Goal: Task Accomplishment & Management: Use online tool/utility

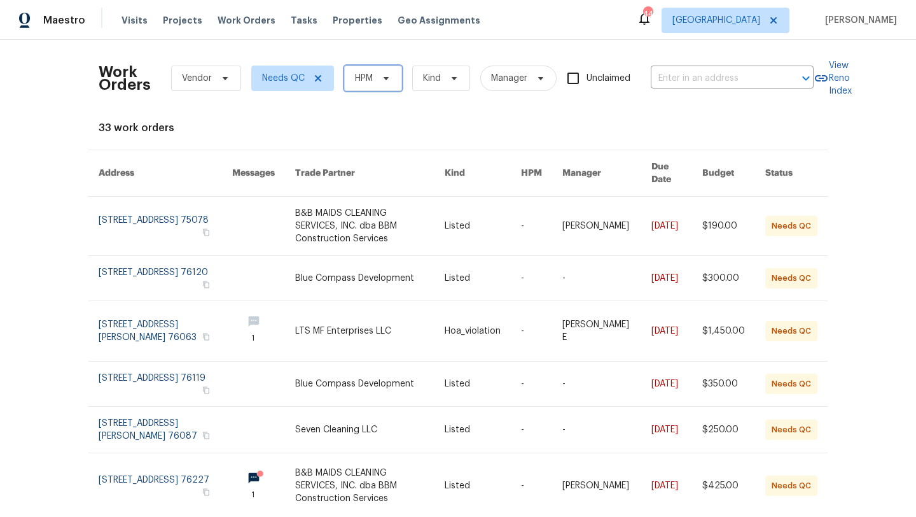
click at [396, 73] on span "HPM" at bounding box center [373, 78] width 58 height 25
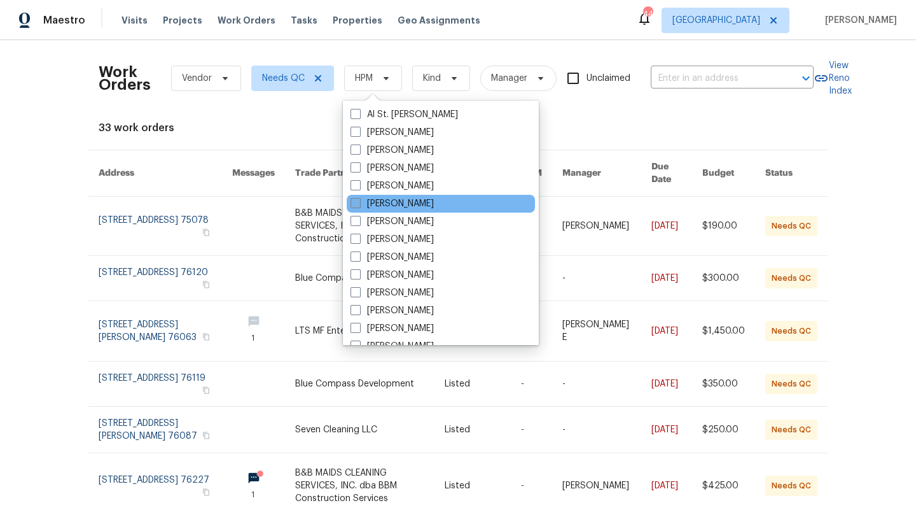
click at [383, 203] on label "[PERSON_NAME]" at bounding box center [392, 203] width 83 height 13
click at [359, 203] on input "[PERSON_NAME]" at bounding box center [355, 201] width 8 height 8
checkbox input "true"
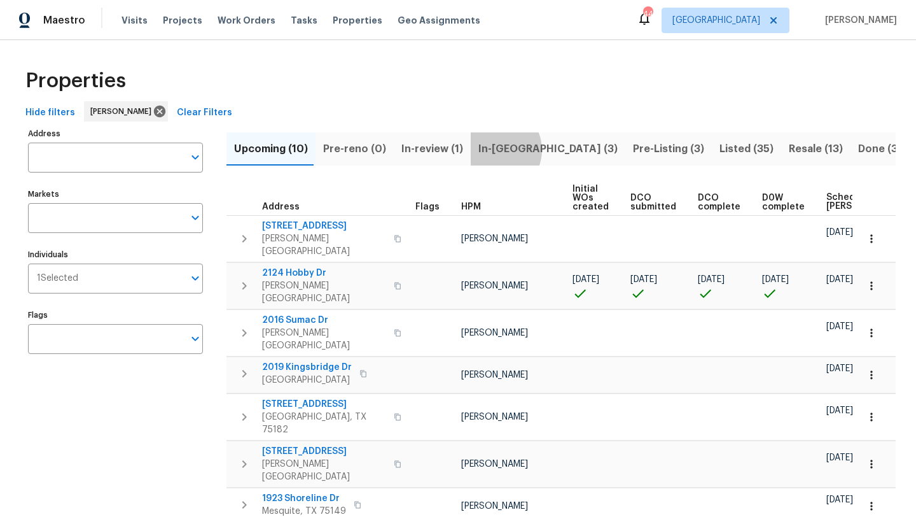
click at [487, 150] on span "In-reno (3)" at bounding box center [548, 149] width 139 height 18
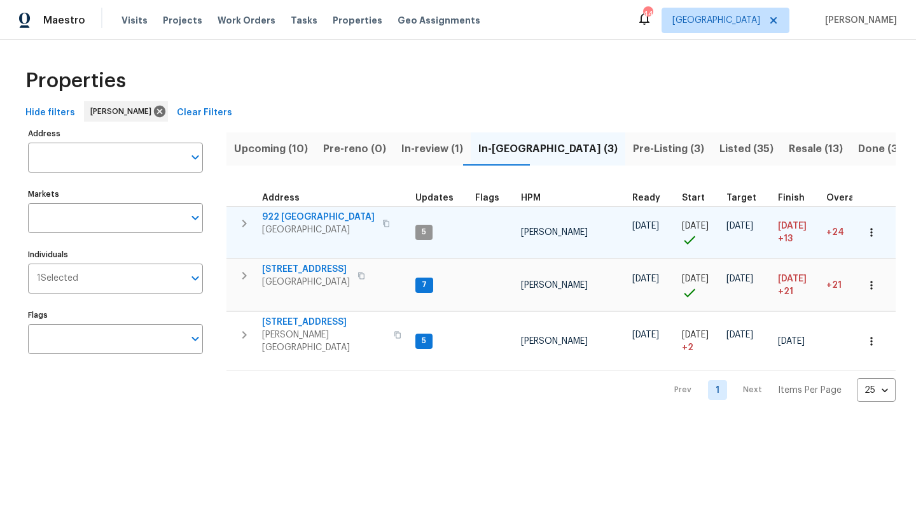
click at [318, 212] on span "922 Laguna Dr" at bounding box center [318, 217] width 113 height 13
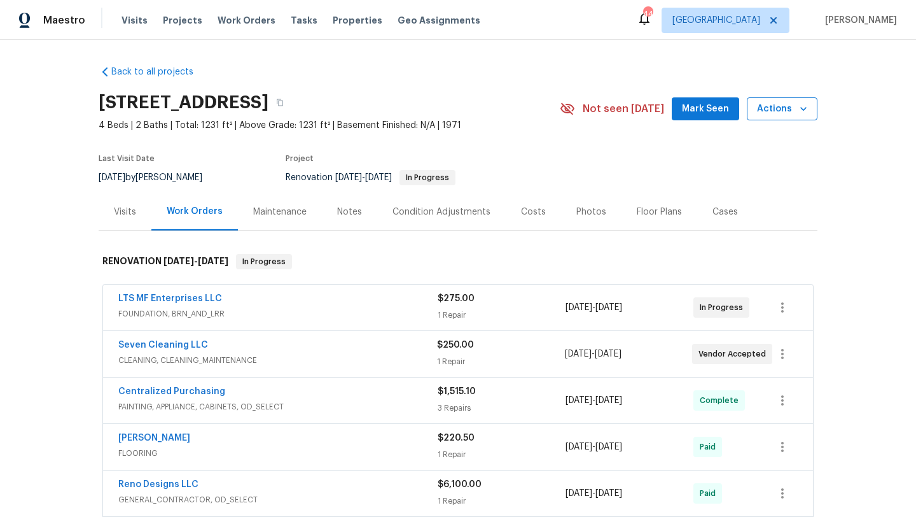
click at [776, 106] on span "Actions" at bounding box center [782, 109] width 50 height 16
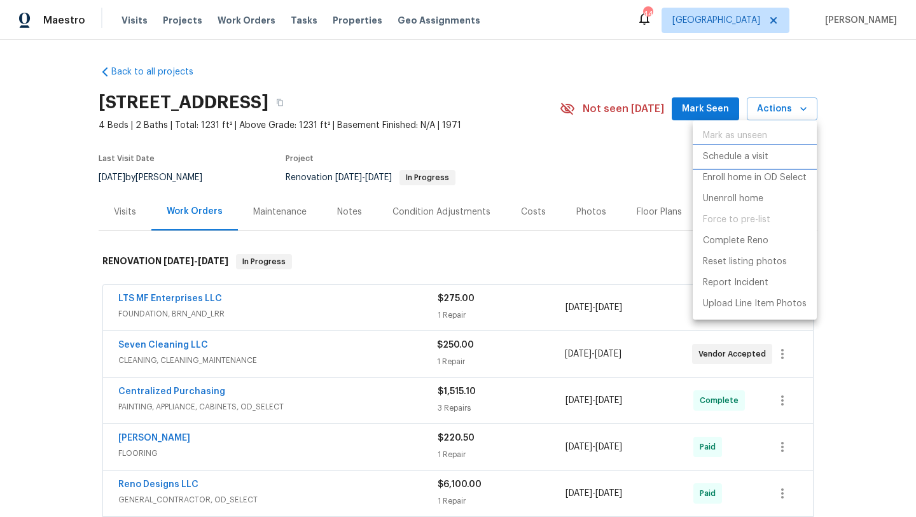
click at [738, 155] on p "Schedule a visit" at bounding box center [736, 156] width 66 height 13
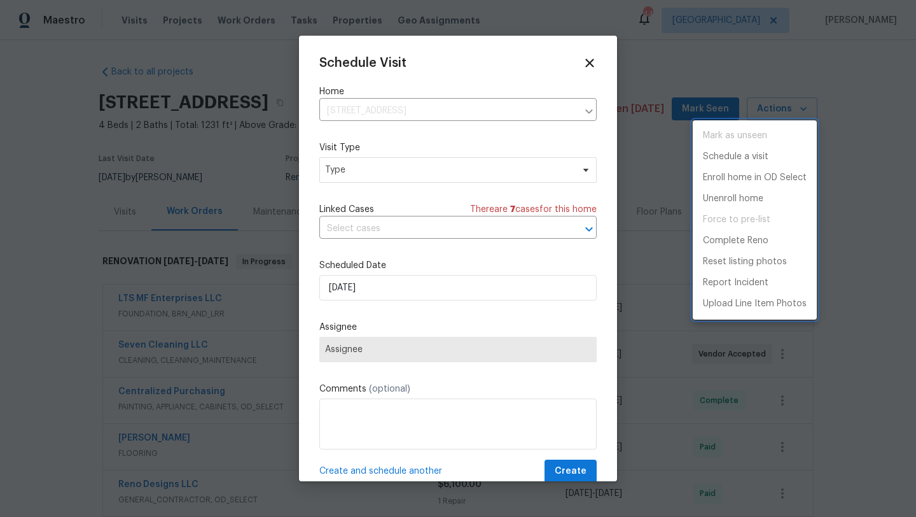
click at [395, 171] on div at bounding box center [458, 258] width 916 height 517
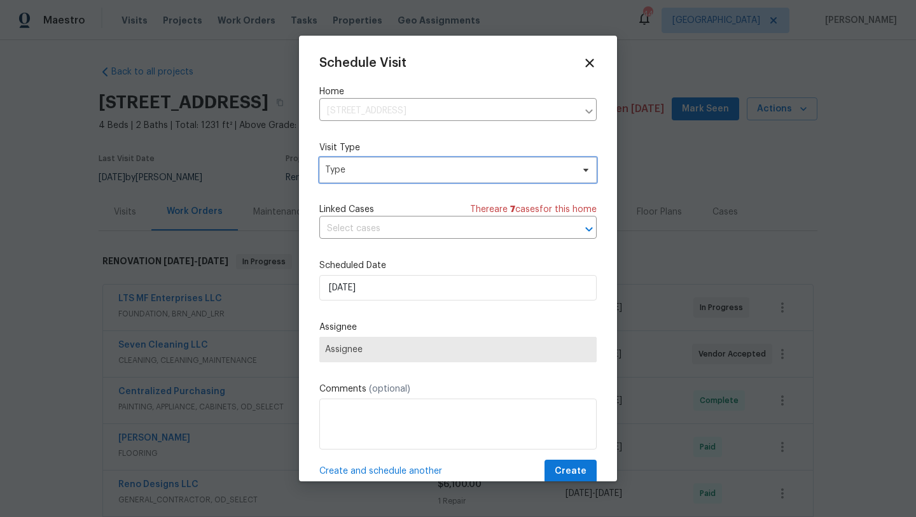
click at [395, 171] on span "Type" at bounding box center [449, 170] width 248 height 13
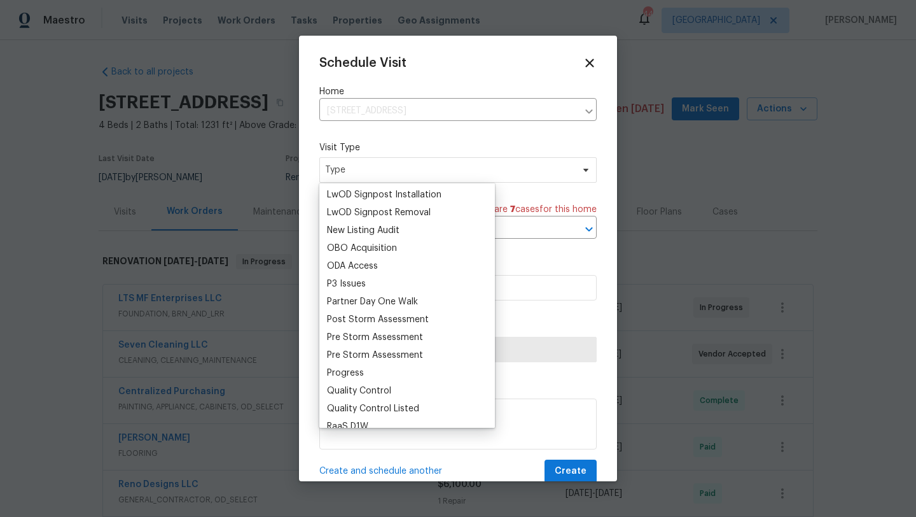
scroll to position [689, 0]
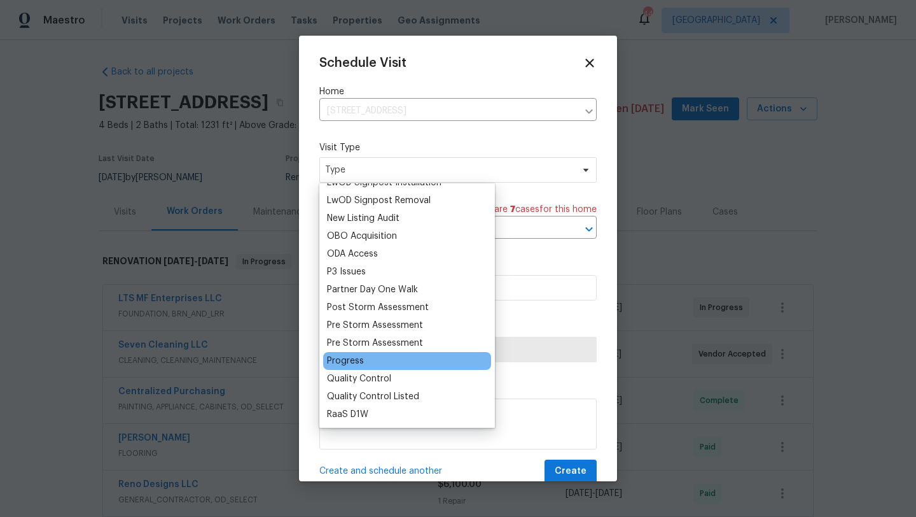
click at [351, 361] on div "Progress" at bounding box center [345, 360] width 37 height 13
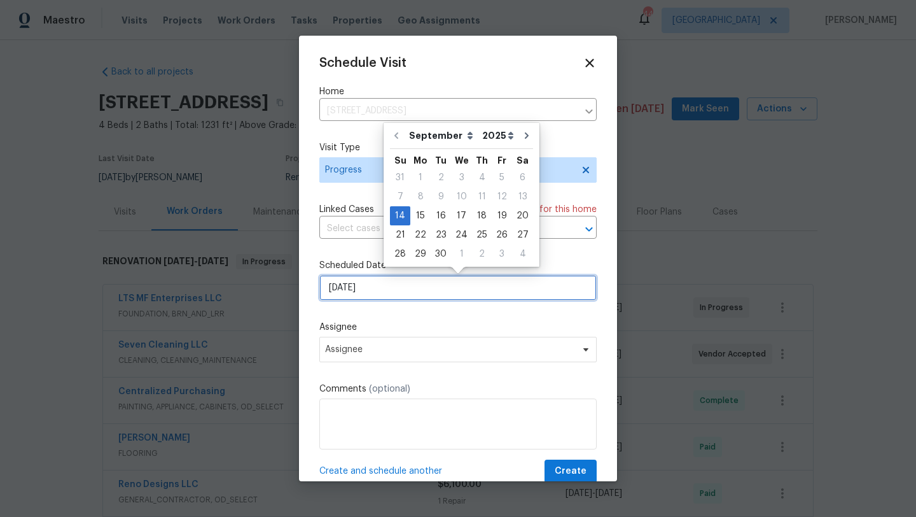
click at [368, 290] on input "9/14/2025" at bounding box center [457, 287] width 277 height 25
click at [419, 212] on div "15" at bounding box center [420, 216] width 20 height 18
type input "9/15/2025"
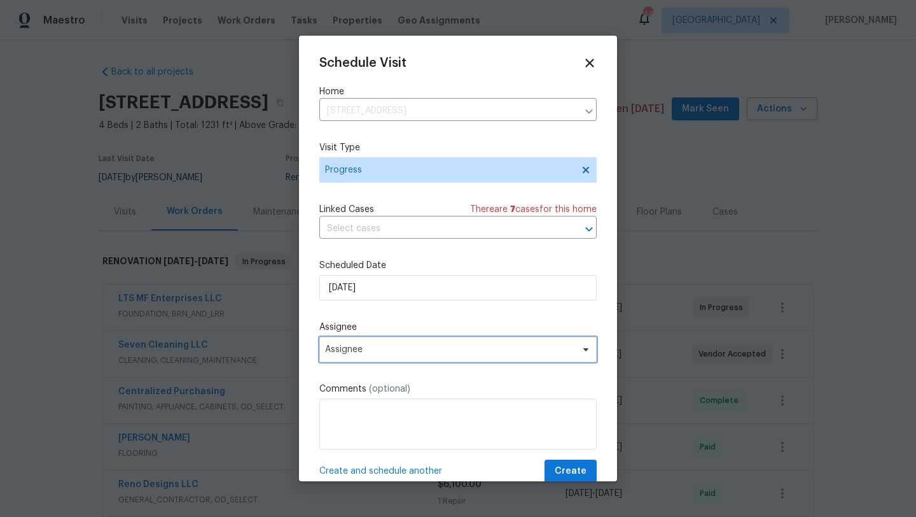
click at [405, 351] on span "Assignee" at bounding box center [449, 349] width 249 height 10
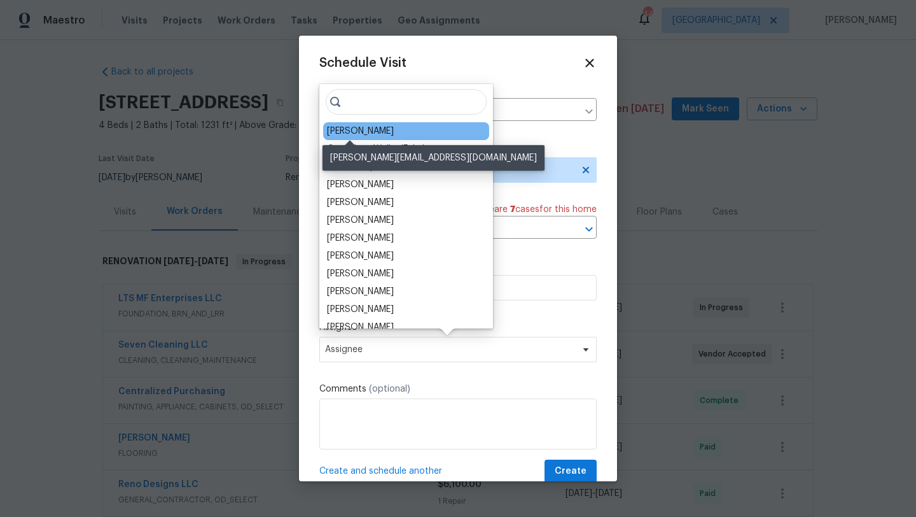
click at [363, 130] on div "[PERSON_NAME]" at bounding box center [360, 131] width 67 height 13
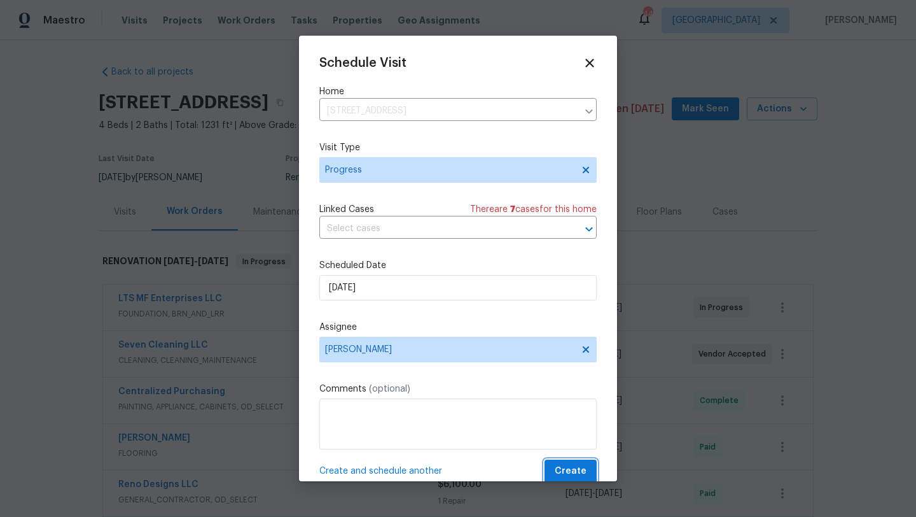
click at [564, 477] on span "Create" at bounding box center [571, 471] width 32 height 16
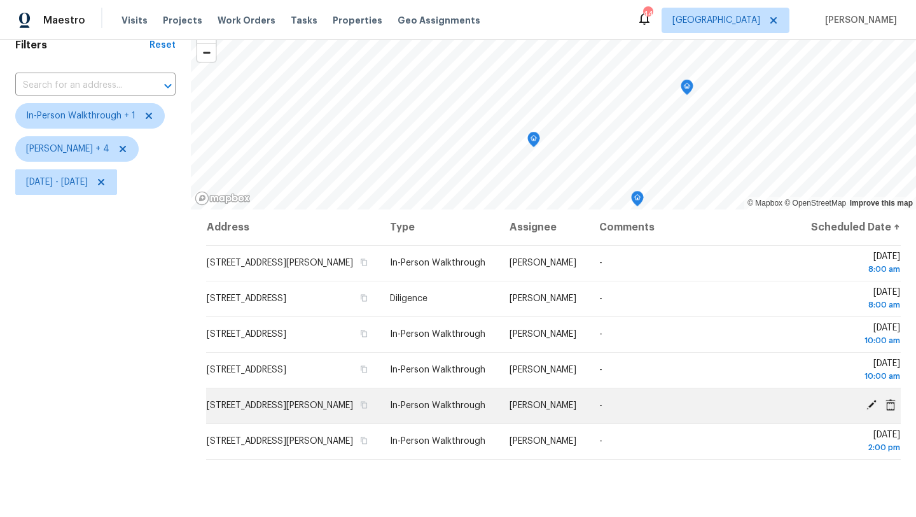
scroll to position [76, 0]
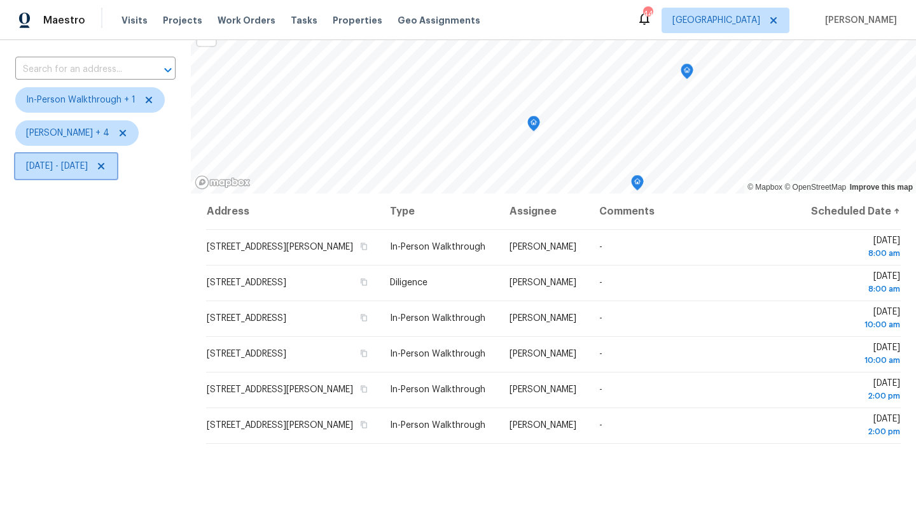
click at [88, 167] on span "[DATE] - [DATE]" at bounding box center [57, 166] width 62 height 13
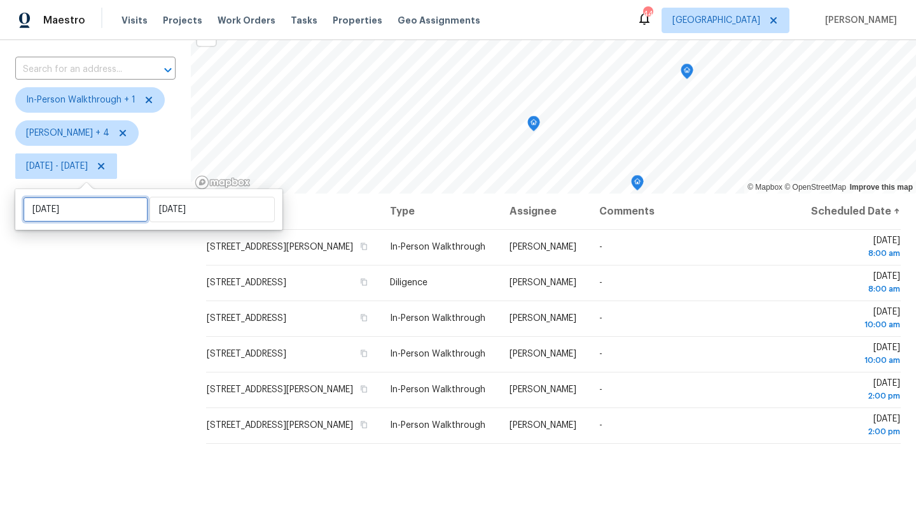
select select "8"
select select "2025"
select select "9"
select select "2025"
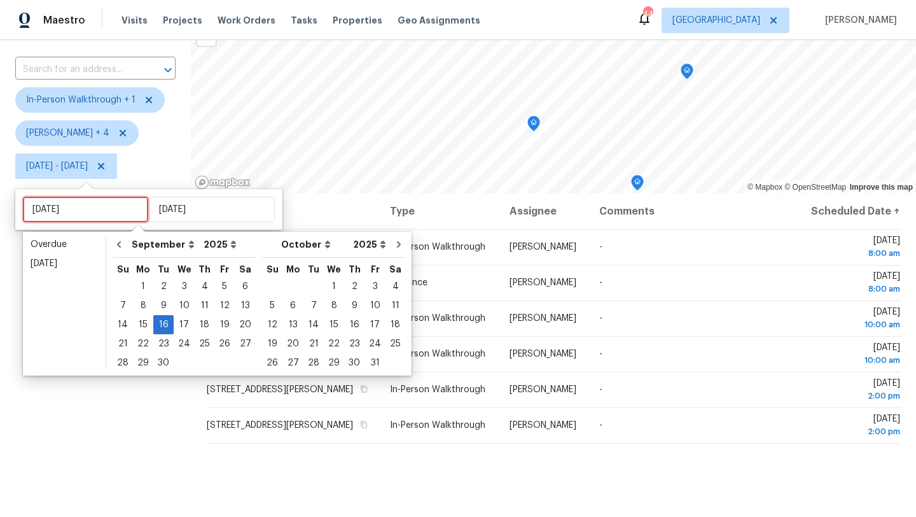
click at [115, 204] on input "[DATE]" at bounding box center [85, 209] width 125 height 25
type input "Tue, Sep 09"
type input "[DATE]"
click at [141, 323] on div "15" at bounding box center [143, 325] width 20 height 18
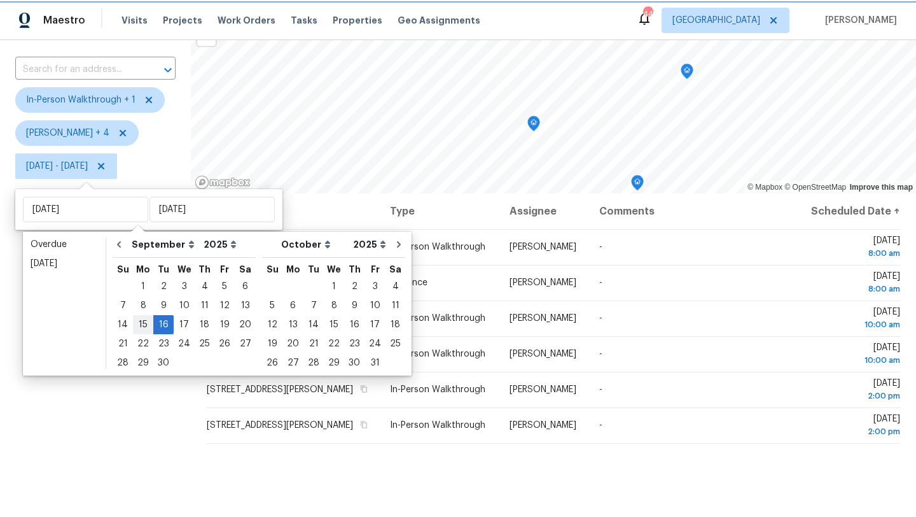
type input "[DATE]"
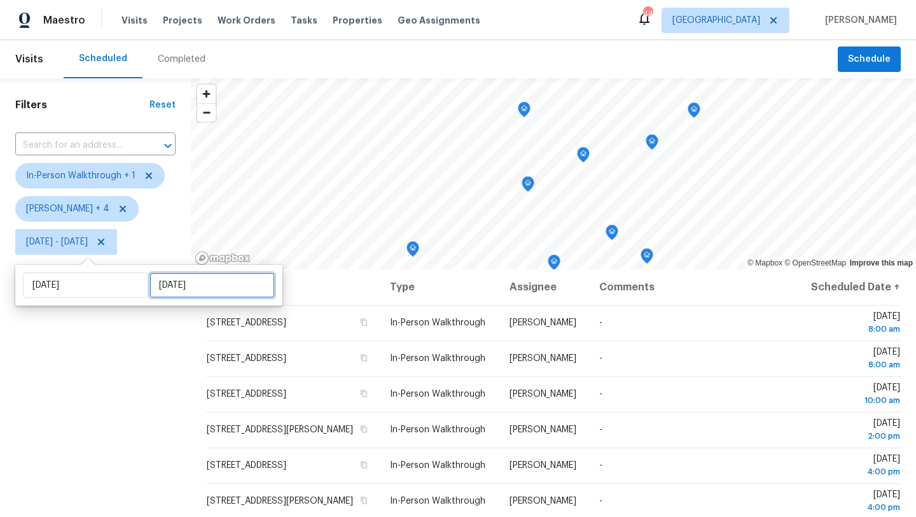
click at [156, 291] on input "[DATE]" at bounding box center [212, 284] width 125 height 25
select select "8"
select select "2025"
select select "9"
select select "2025"
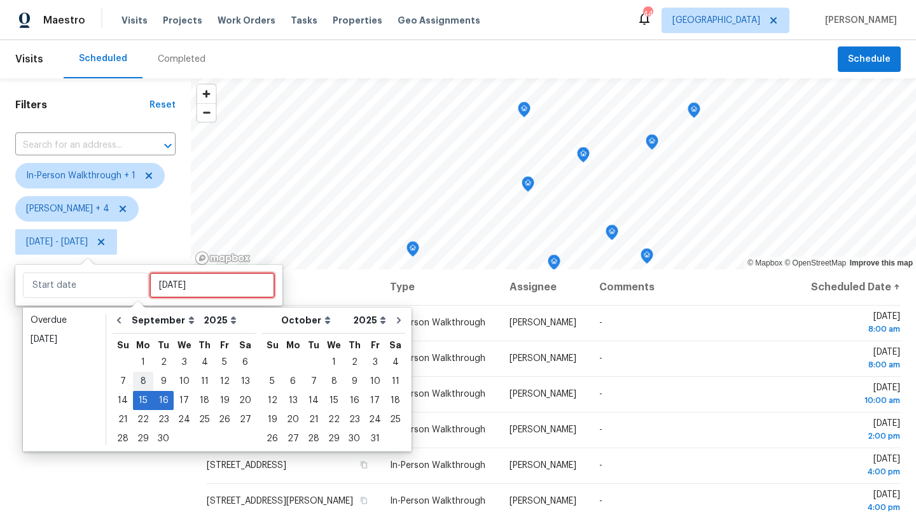
type input "Mon, Sep 08"
type input "[DATE]"
click at [143, 398] on div "15" at bounding box center [143, 400] width 20 height 18
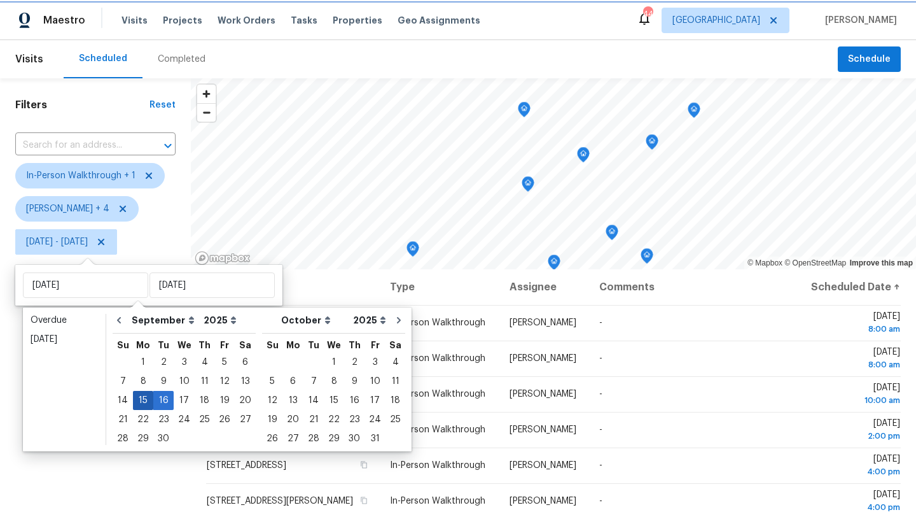
type input "[DATE]"
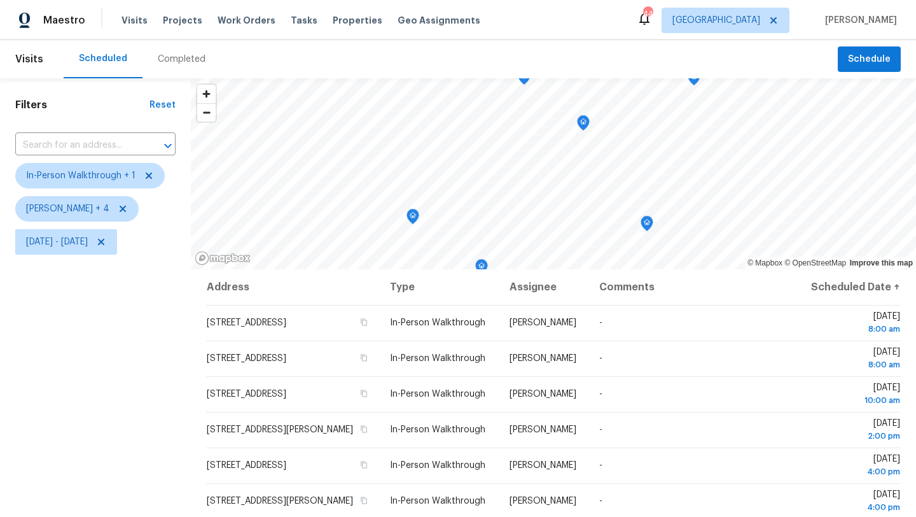
click at [143, 398] on div "Filters Reset ​ In-Person Walkthrough + 1 Alicia Anices + 4 Mon, Sep 15 - Mon, …" at bounding box center [95, 380] width 191 height 605
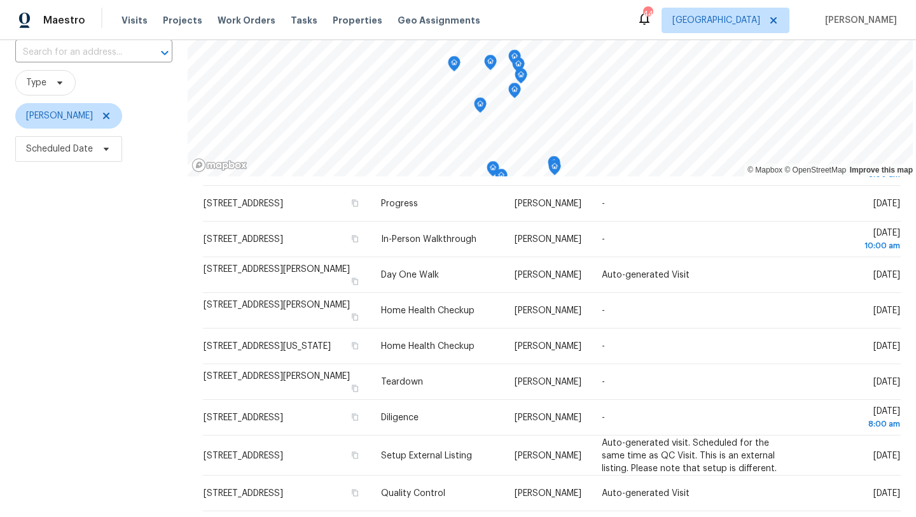
scroll to position [92, 0]
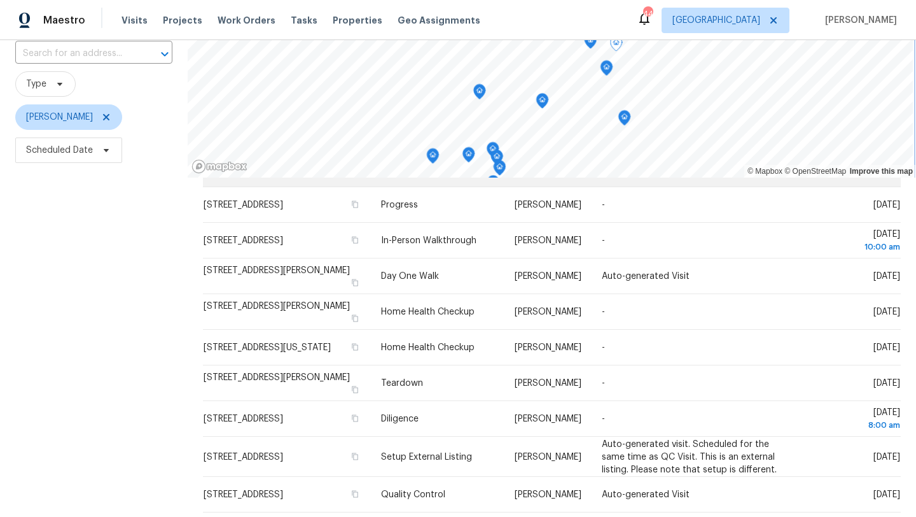
click at [300, 186] on div "© Mapbox © OpenStreetMap Improve this map Address Type Assignee Comments Schedu…" at bounding box center [552, 289] width 729 height 605
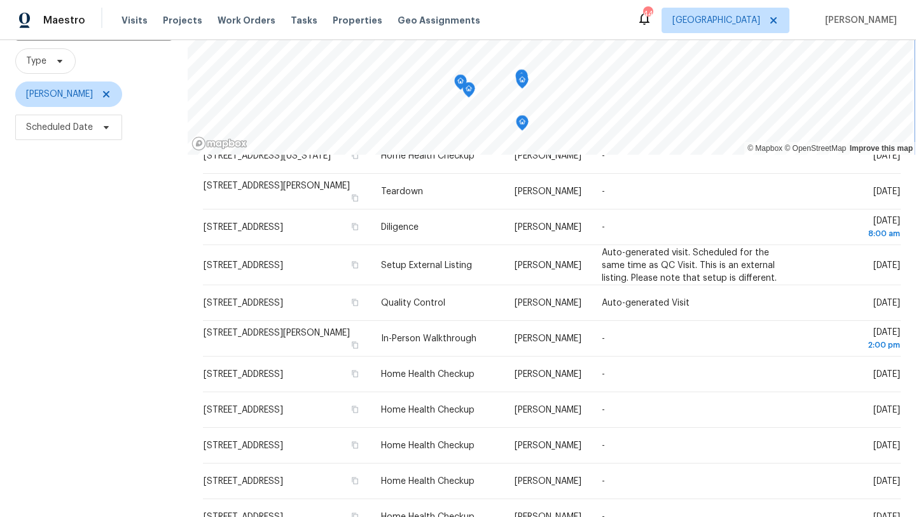
scroll to position [112, 0]
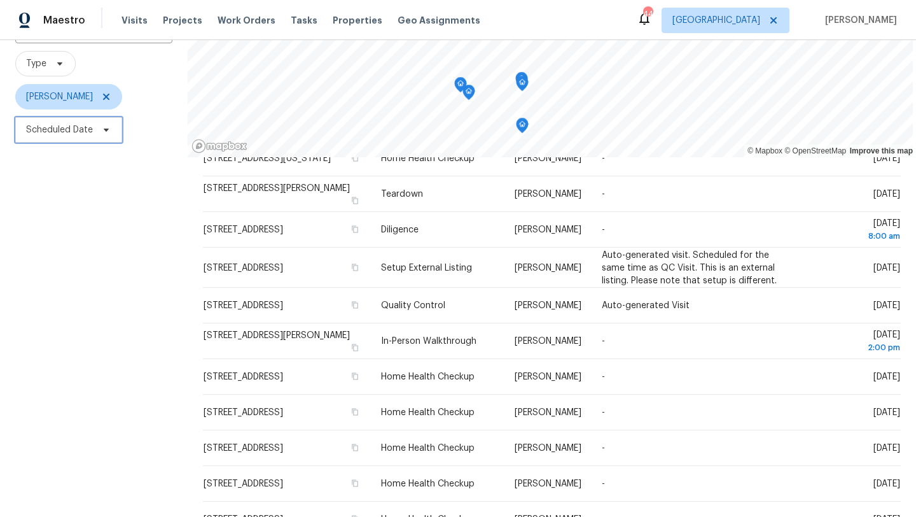
click at [104, 134] on icon at bounding box center [106, 130] width 10 height 10
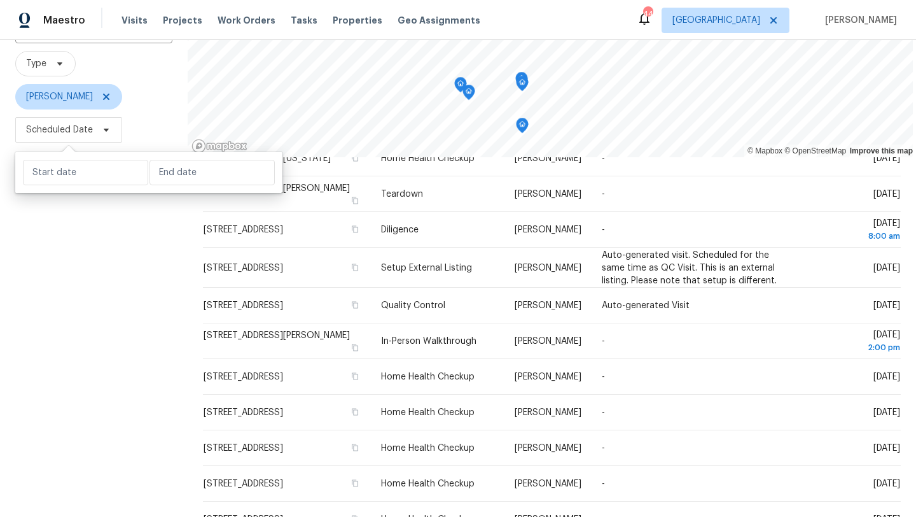
click at [78, 188] on div at bounding box center [148, 172] width 267 height 41
select select "8"
select select "2025"
select select "9"
select select "2025"
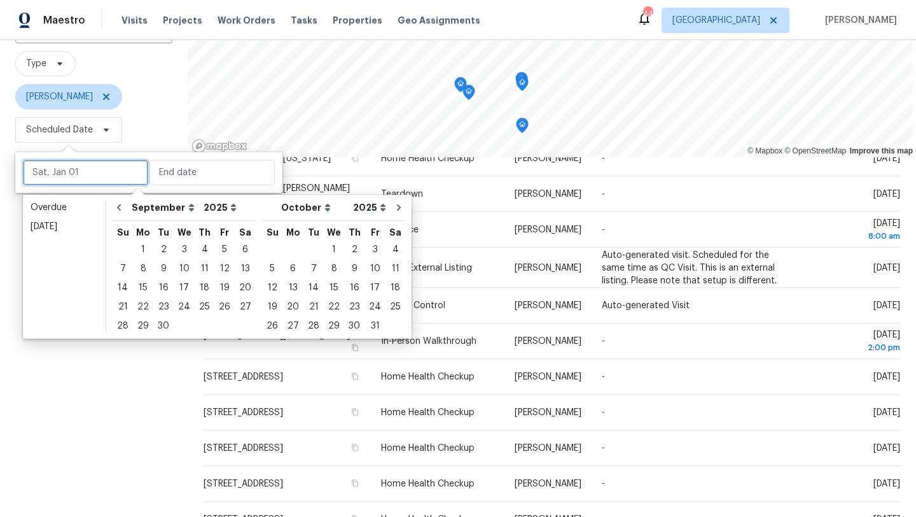
click at [81, 175] on input "text" at bounding box center [85, 172] width 125 height 25
click at [163, 286] on div "16" at bounding box center [163, 288] width 20 height 18
type input "[DATE]"
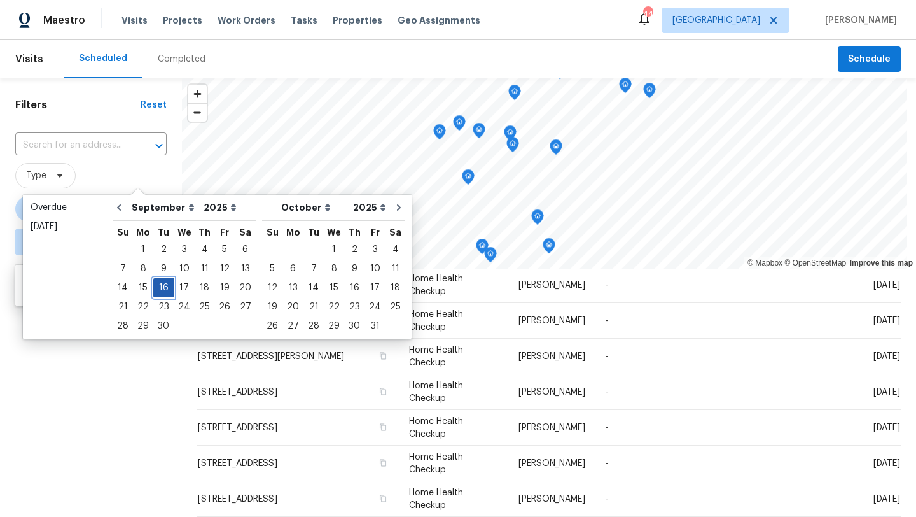
click at [163, 286] on div "16" at bounding box center [163, 288] width 20 height 18
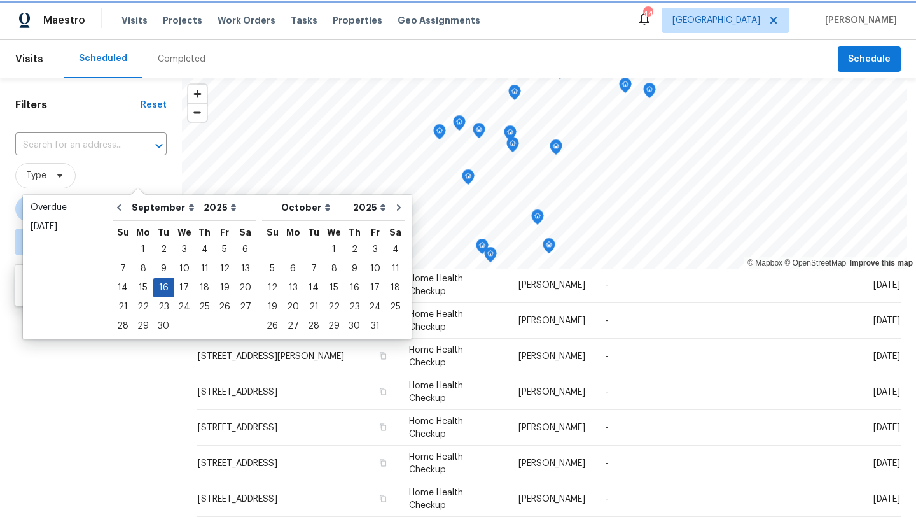
type input "[DATE]"
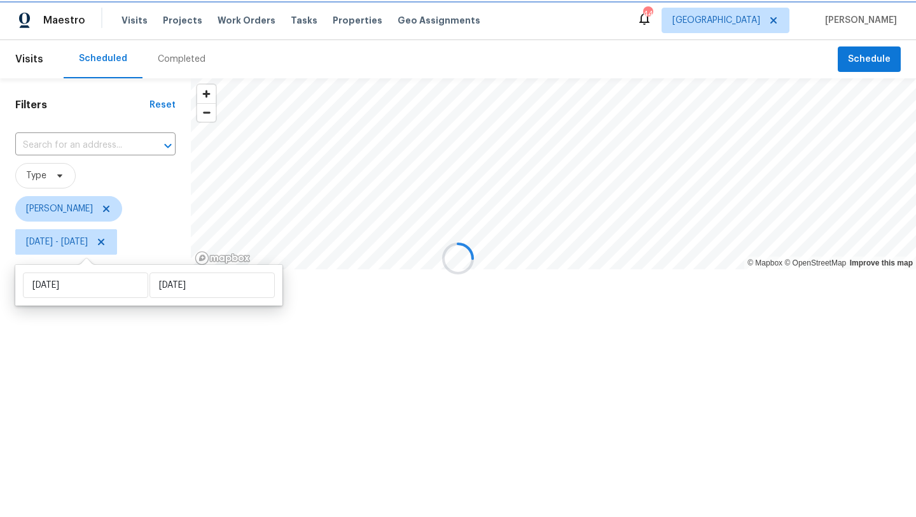
scroll to position [279, 0]
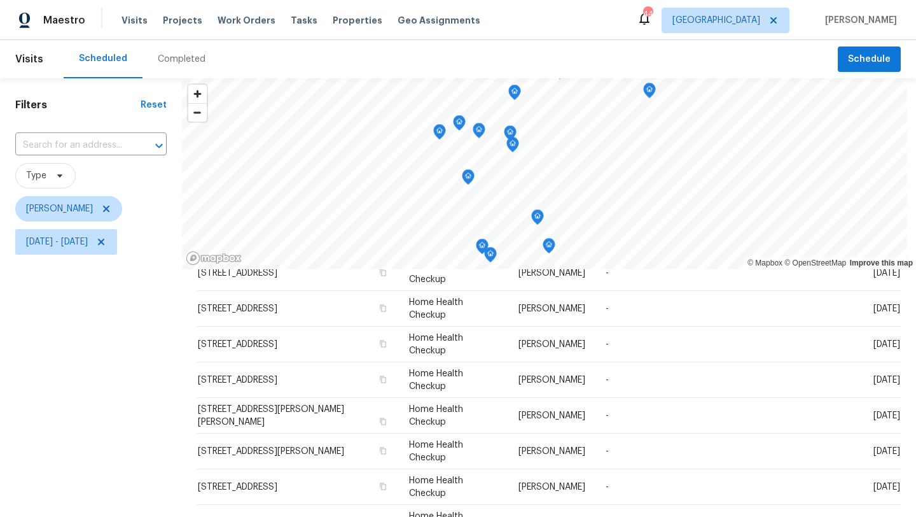
click at [136, 376] on div "Filters Reset ​ Type [PERSON_NAME] [DATE] - [DATE]" at bounding box center [91, 380] width 182 height 605
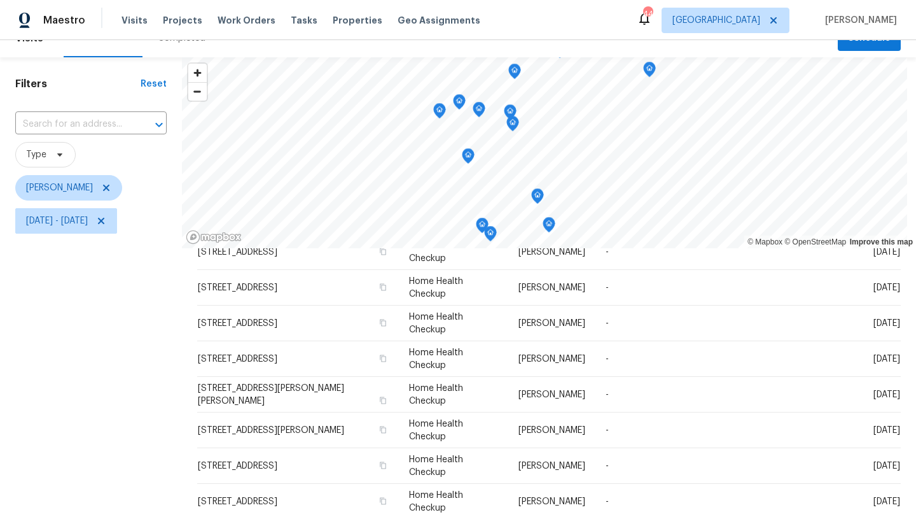
scroll to position [0, 0]
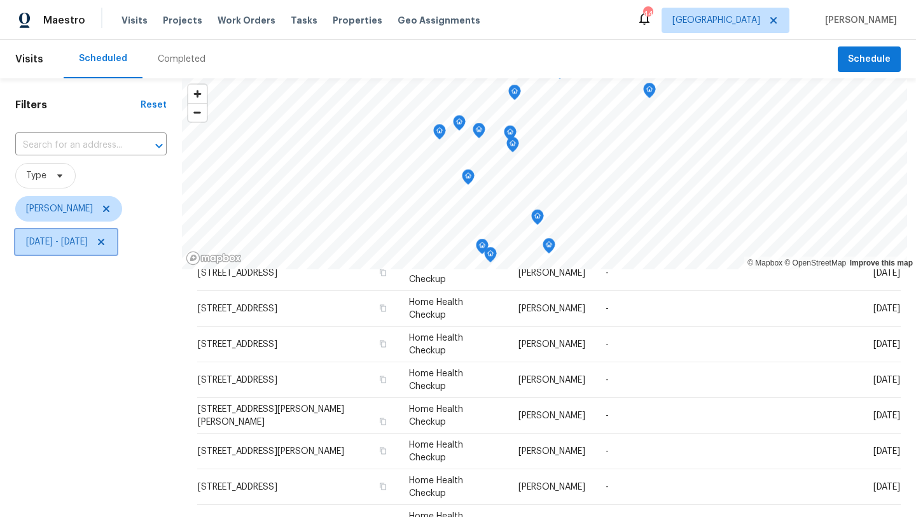
click at [106, 239] on icon at bounding box center [101, 242] width 10 height 10
